Goal: Task Accomplishment & Management: Manage account settings

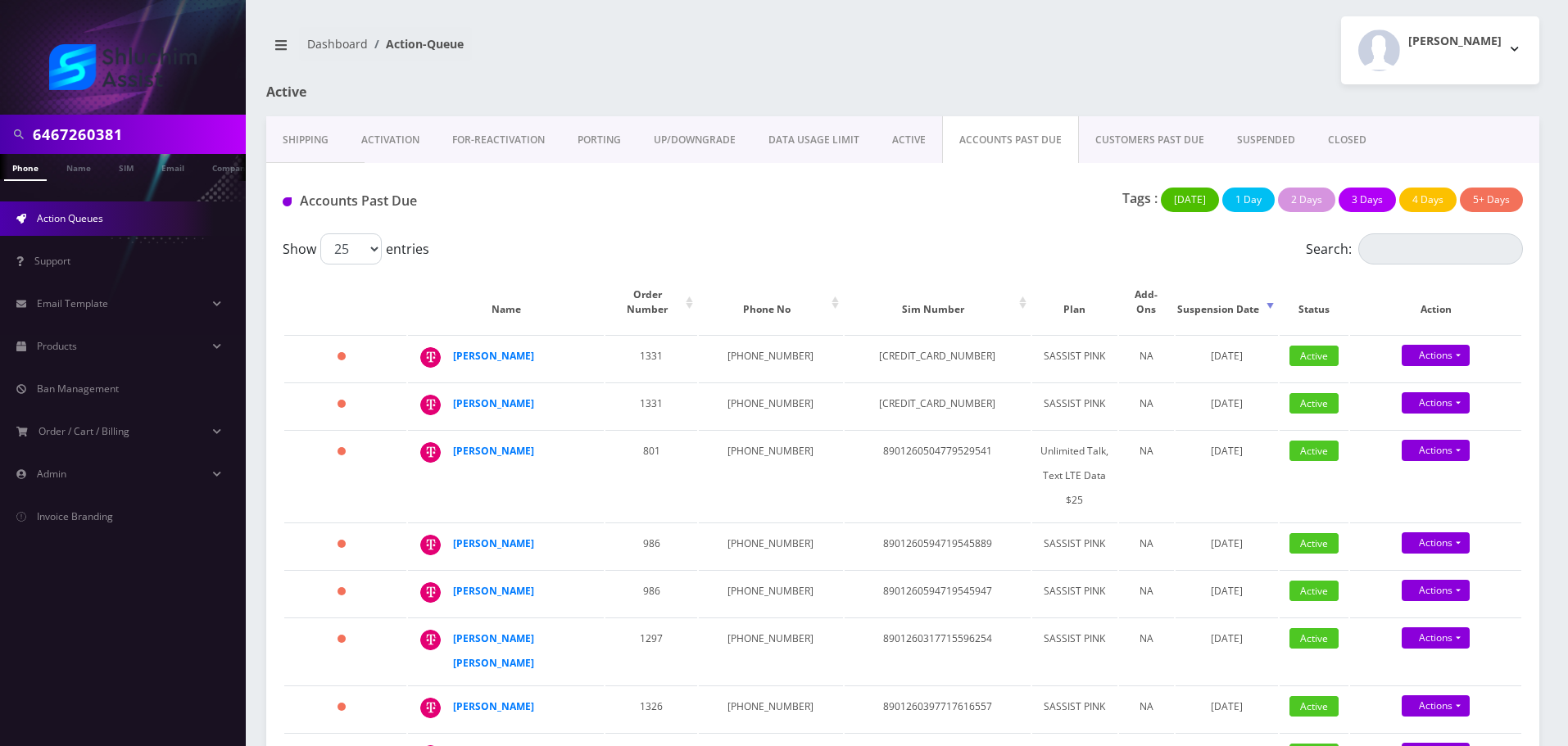
click at [153, 135] on input "6467260381" at bounding box center [137, 134] width 209 height 32
click at [177, 123] on input "text" at bounding box center [137, 134] width 209 height 32
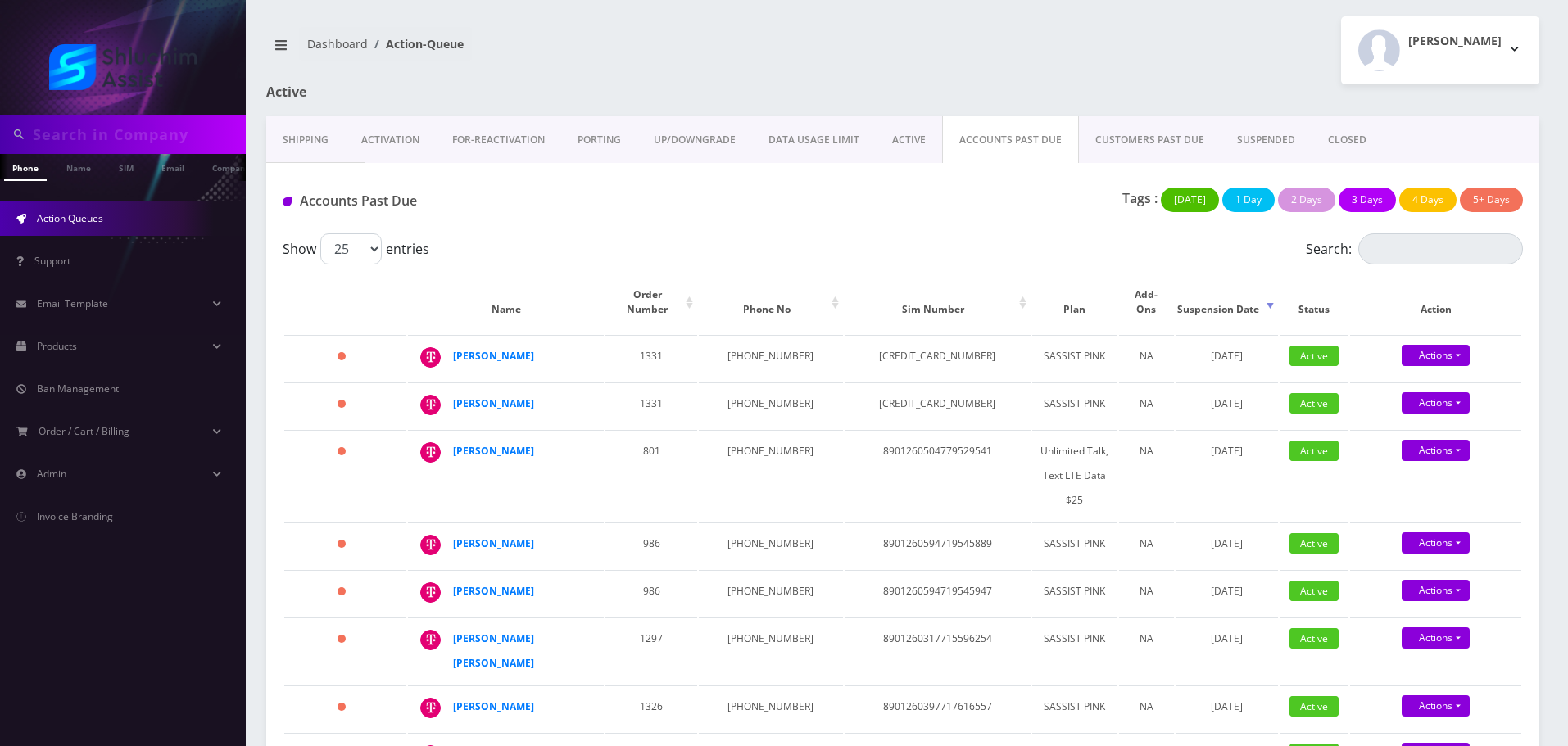
paste input "9173192410"
type input "9173192410"
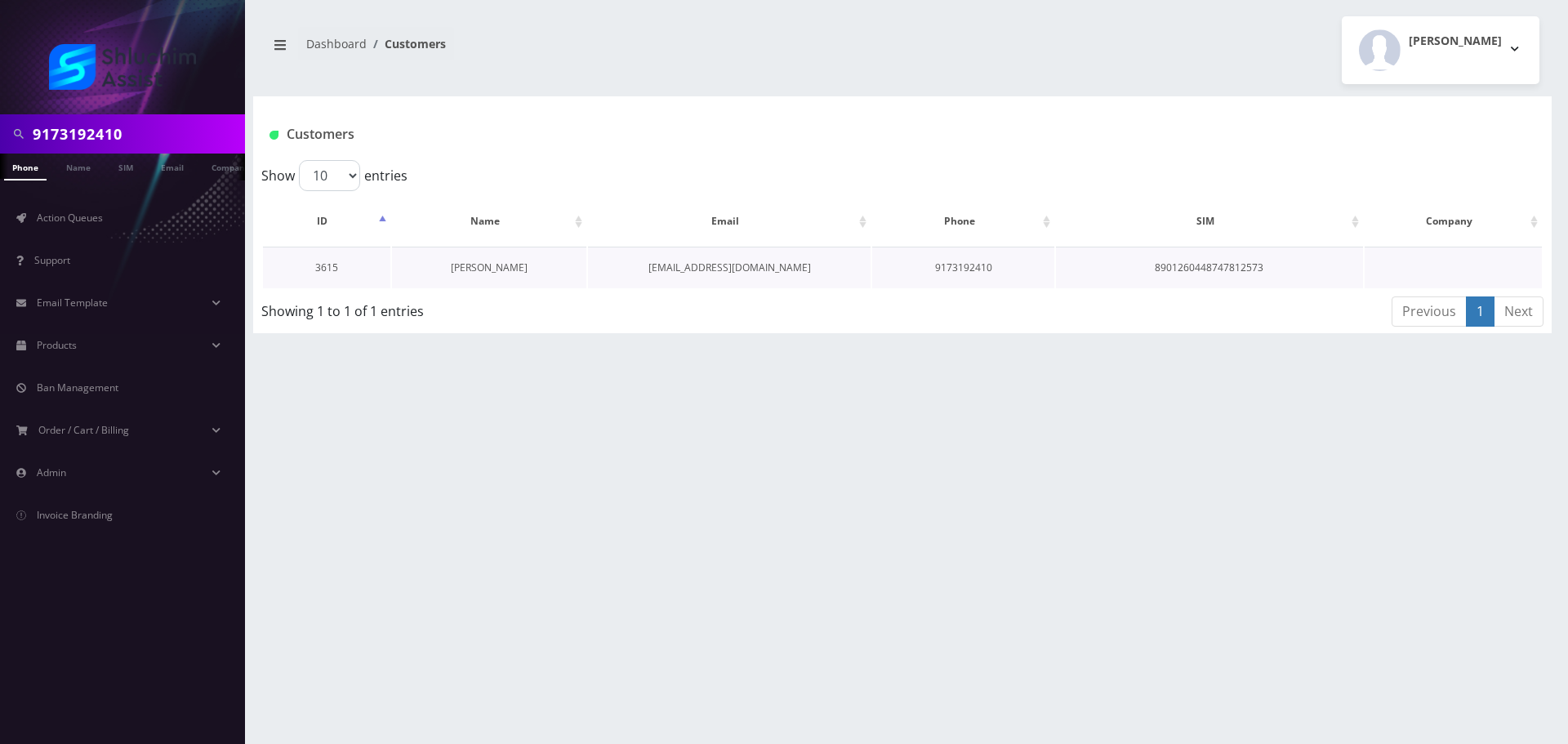
click at [487, 269] on link "[PERSON_NAME]" at bounding box center [489, 267] width 76 height 13
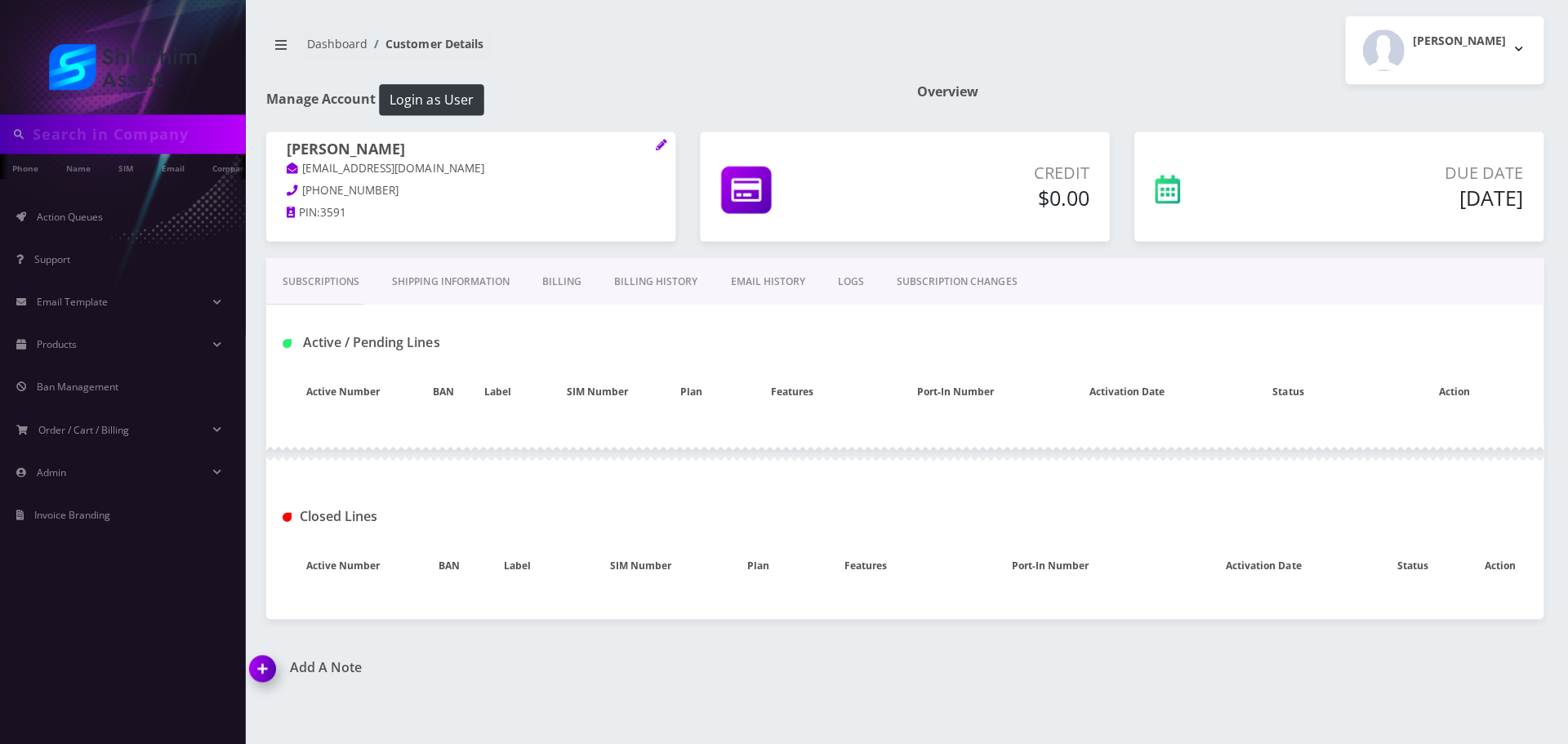
type input "9173192410"
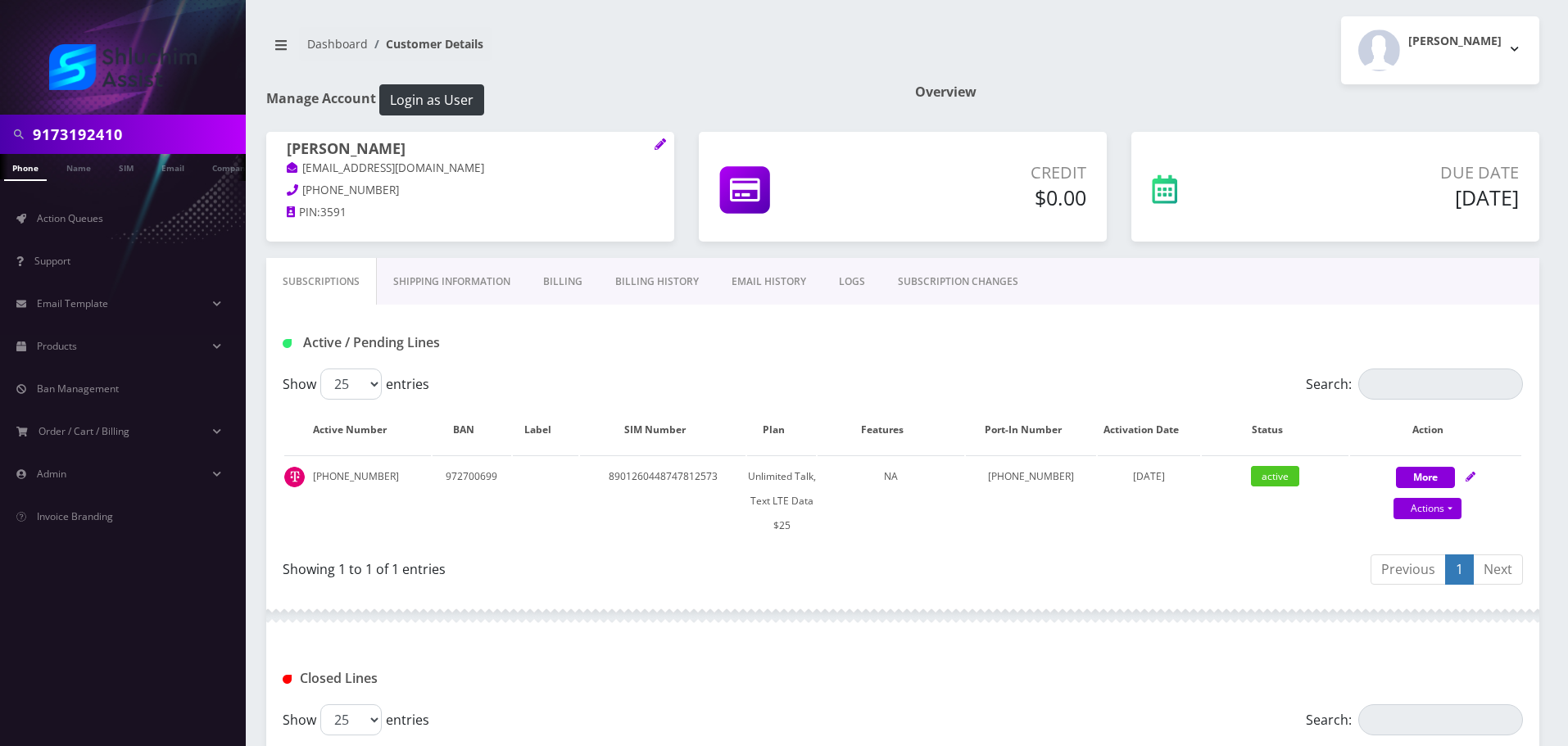
click at [177, 133] on input "9173192410" at bounding box center [137, 134] width 209 height 32
click at [610, 99] on h1 "Manage Account Login as User" at bounding box center [578, 100] width 624 height 32
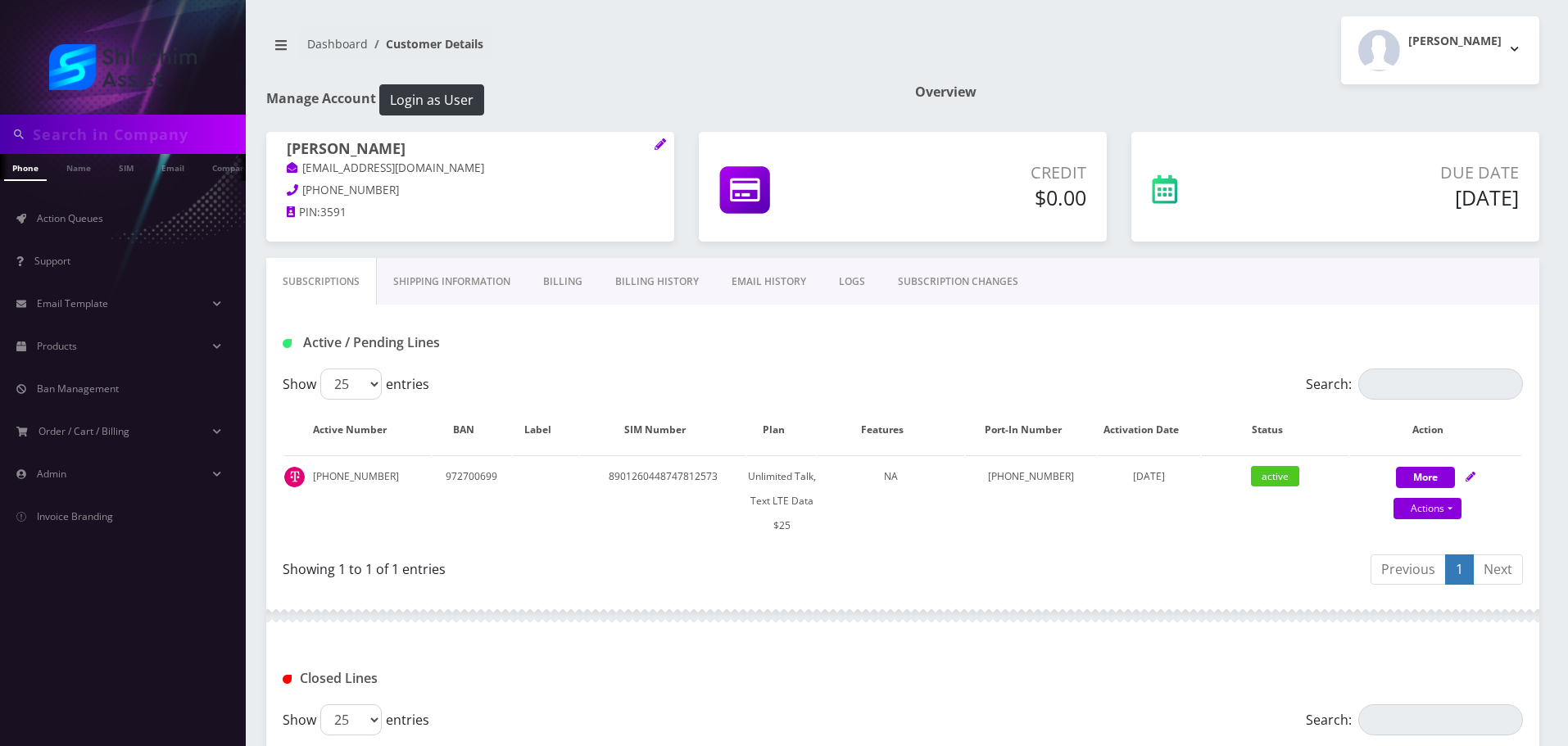
click at [585, 96] on h1 "Manage Account Login as User" at bounding box center [578, 100] width 624 height 32
